Goal: Task Accomplishment & Management: Manage account settings

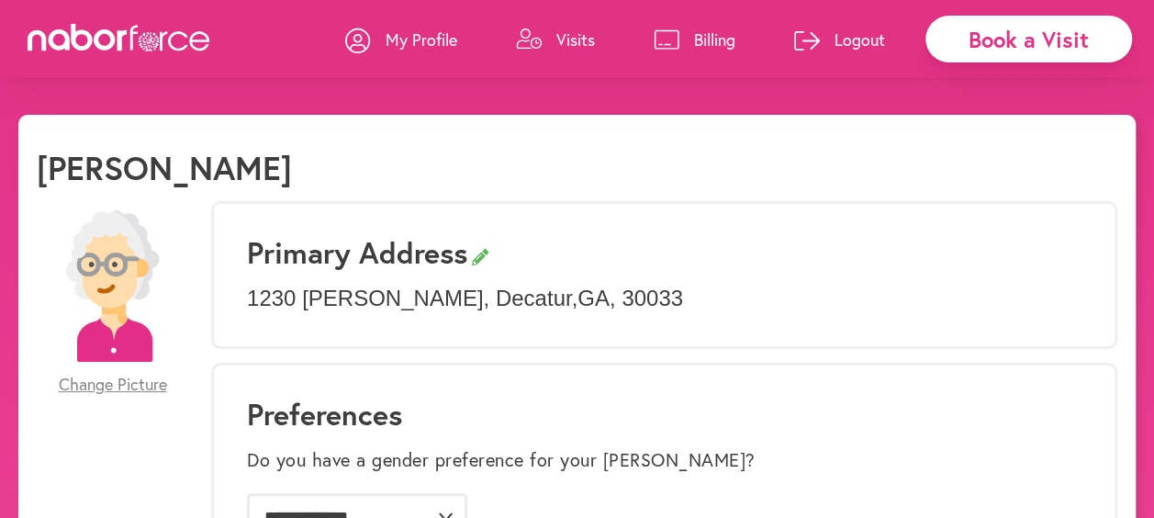
click at [589, 36] on p "Visits" at bounding box center [575, 39] width 39 height 22
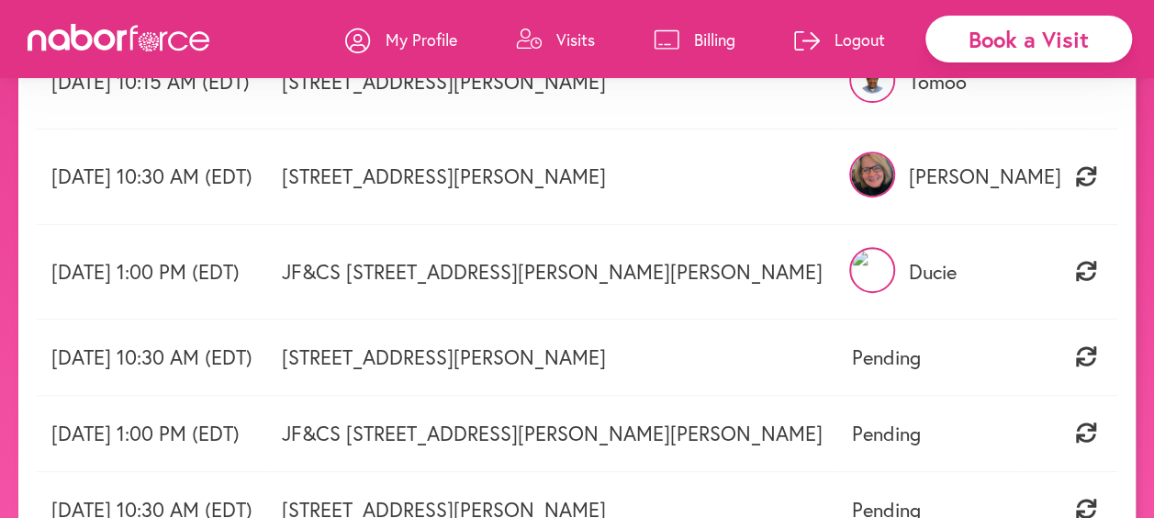
scroll to position [92, 0]
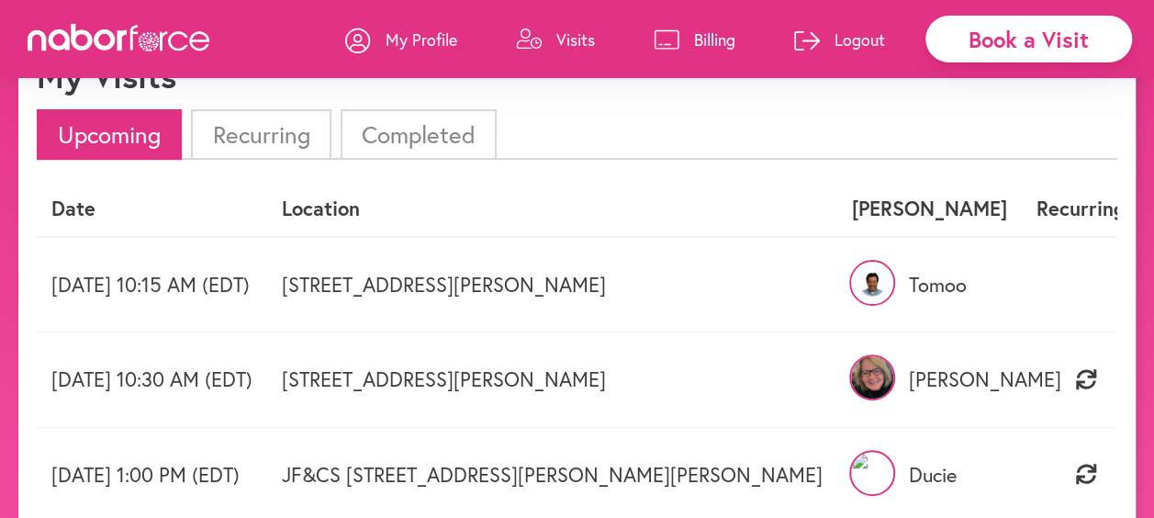
click at [916, 289] on p "Tomoo" at bounding box center [929, 285] width 155 height 24
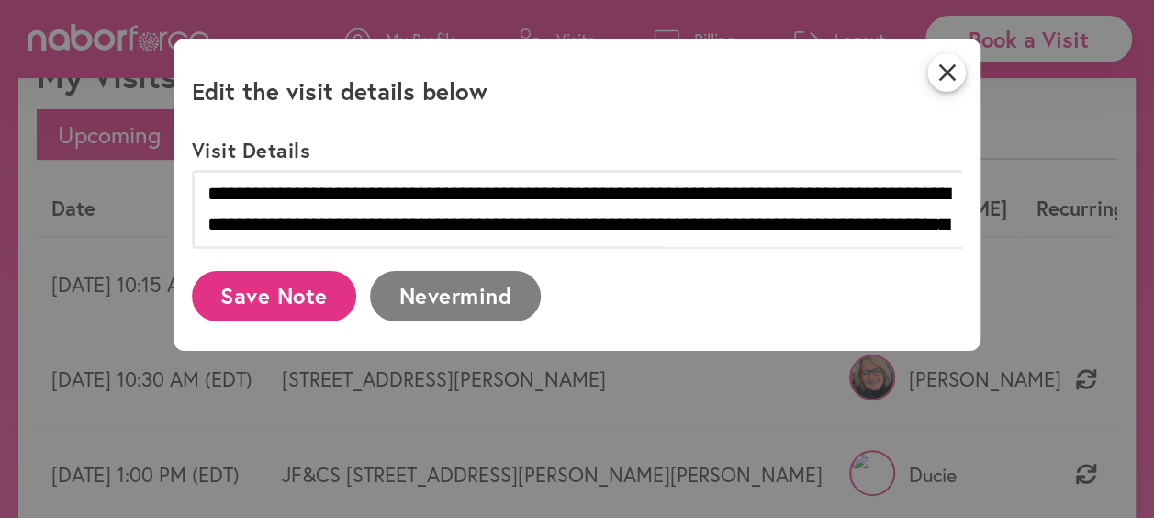
click at [327, 307] on button "Save Note" at bounding box center [274, 296] width 165 height 50
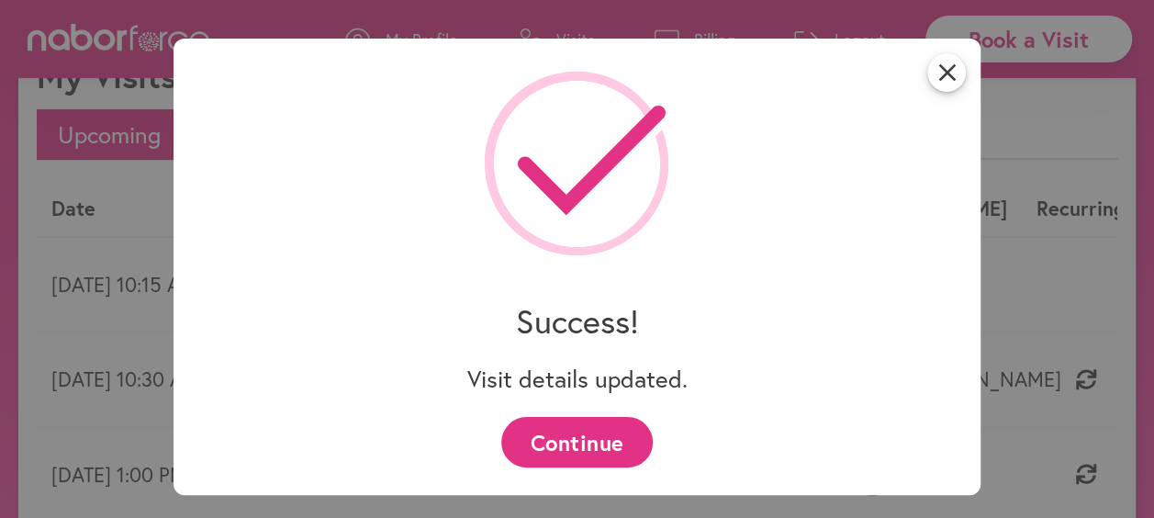
click at [558, 450] on button "Continue" at bounding box center [576, 442] width 151 height 50
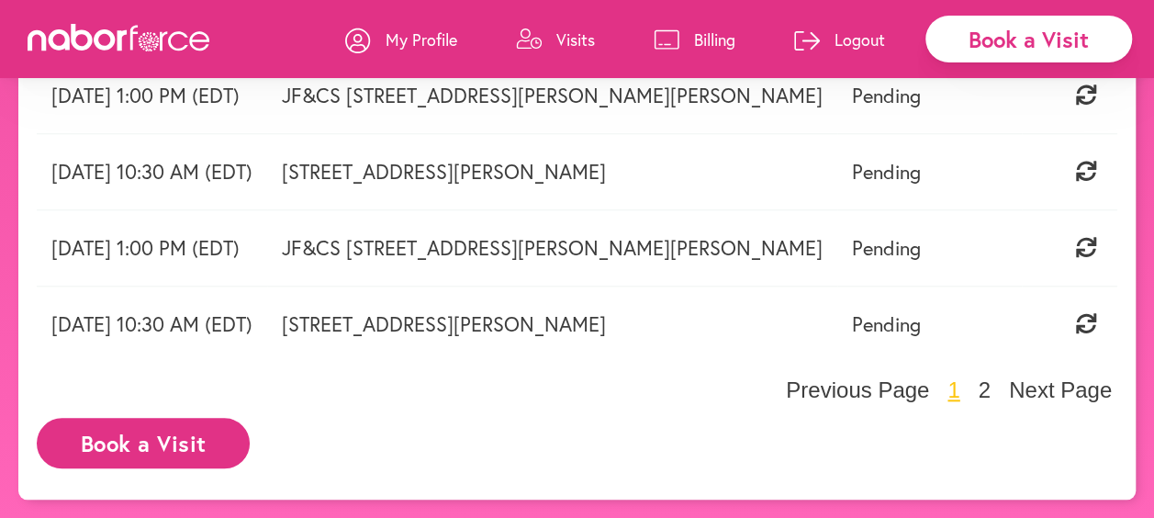
scroll to position [0, 0]
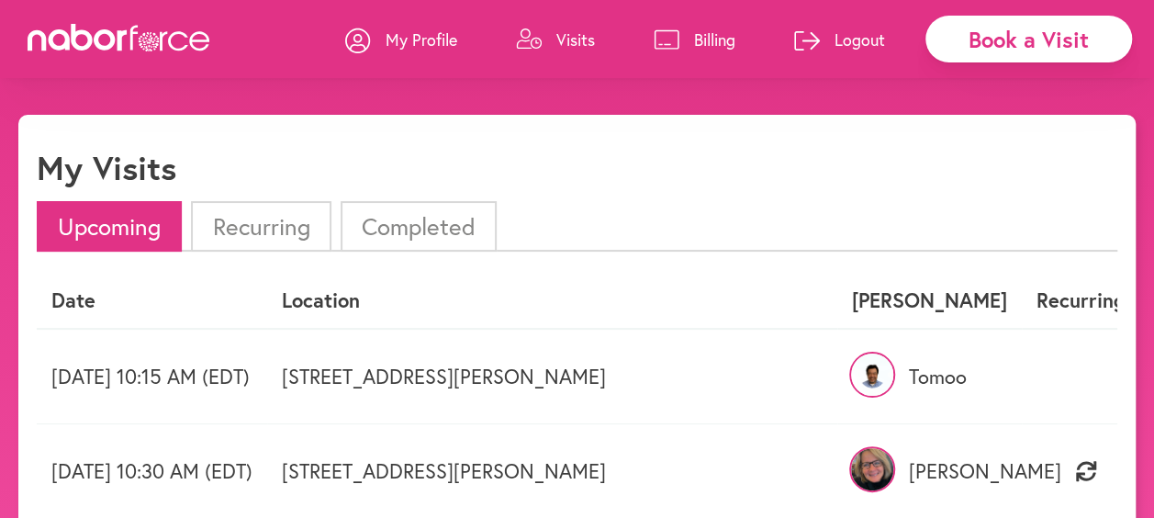
click at [420, 37] on p "My Profile" at bounding box center [422, 39] width 72 height 22
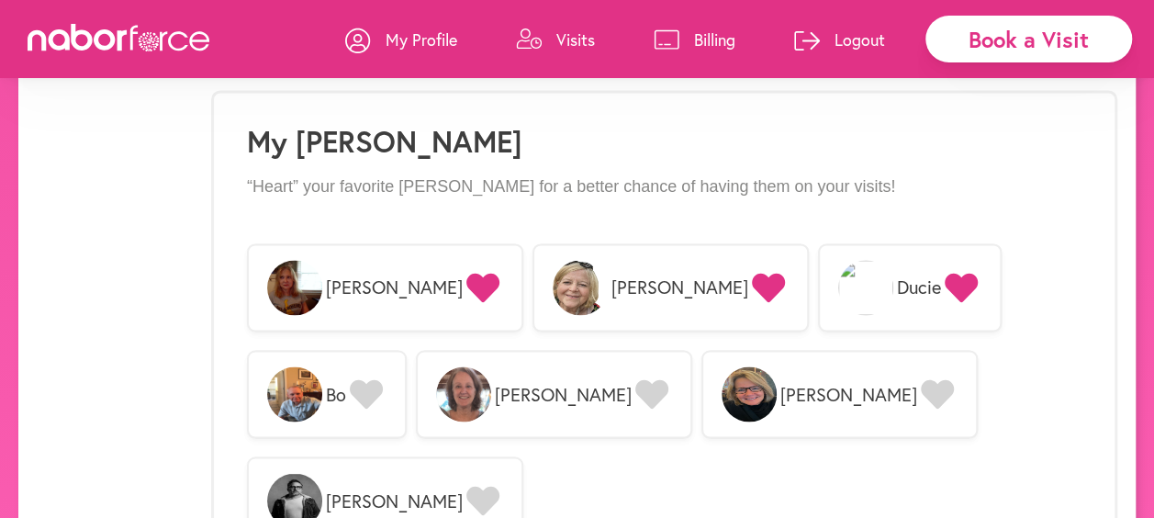
scroll to position [1377, 0]
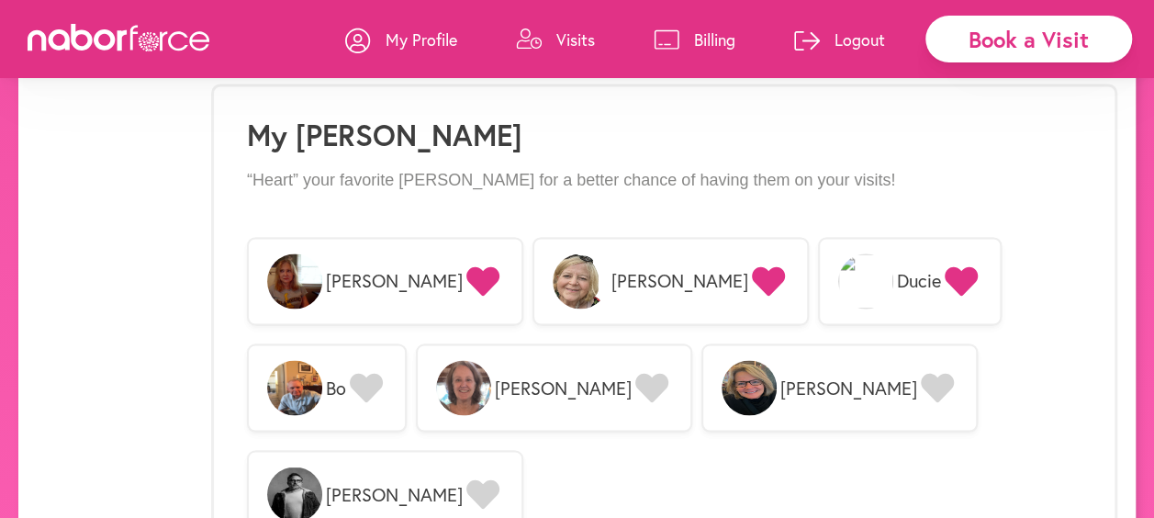
click at [921, 382] on icon at bounding box center [937, 387] width 33 height 29
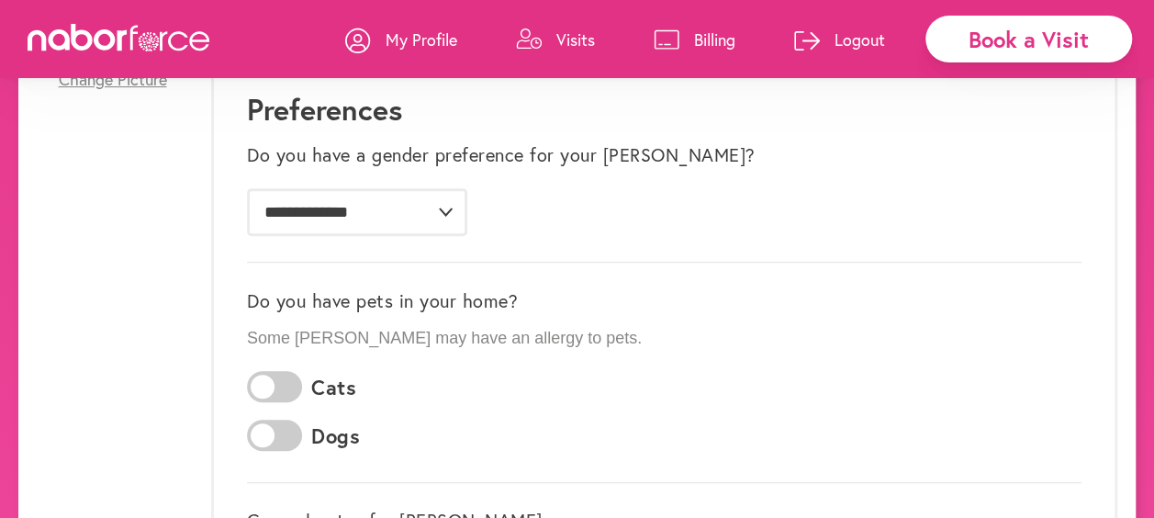
scroll to position [0, 0]
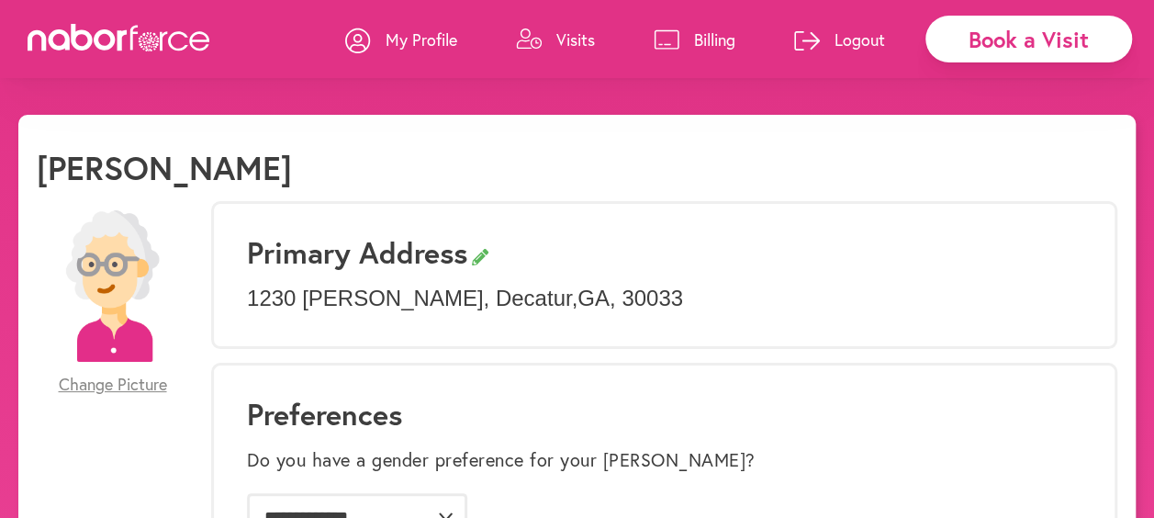
click at [411, 35] on p "My Profile" at bounding box center [422, 39] width 72 height 22
